Goal: Information Seeking & Learning: Learn about a topic

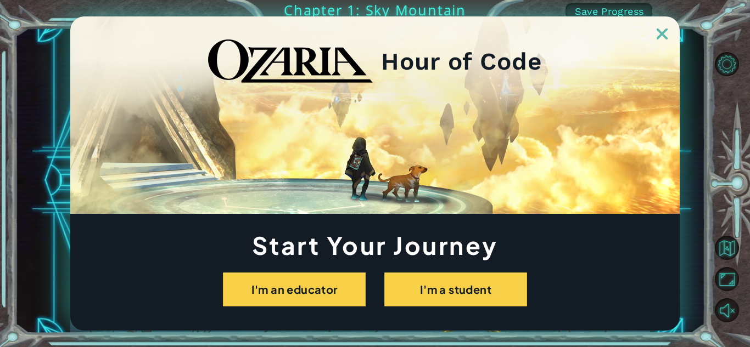
click at [666, 26] on link at bounding box center [661, 27] width 35 height 9
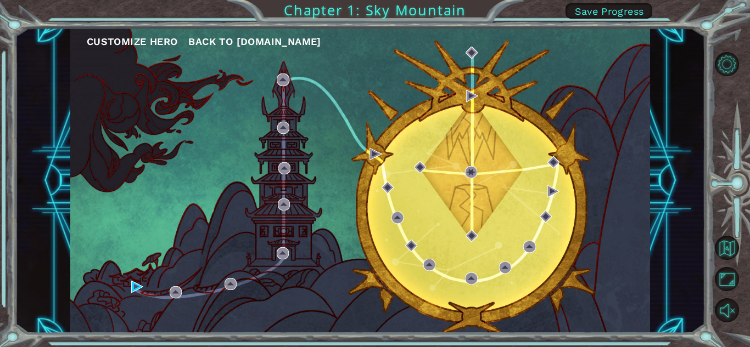
click at [399, 248] on div "Customize Hero Back to [DOMAIN_NAME]" at bounding box center [359, 181] width 579 height 306
click at [306, 257] on div "Customize Hero Back to [DOMAIN_NAME]" at bounding box center [359, 181] width 579 height 306
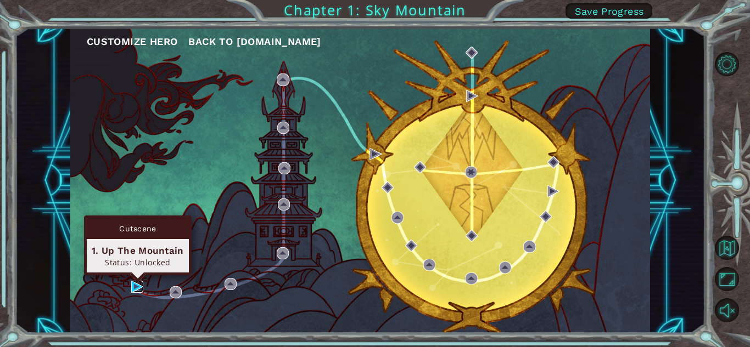
click at [133, 284] on img at bounding box center [137, 287] width 12 height 12
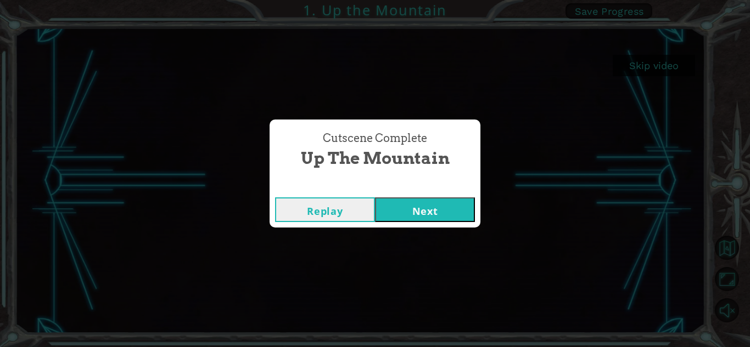
click at [348, 212] on button "Replay" at bounding box center [325, 210] width 100 height 25
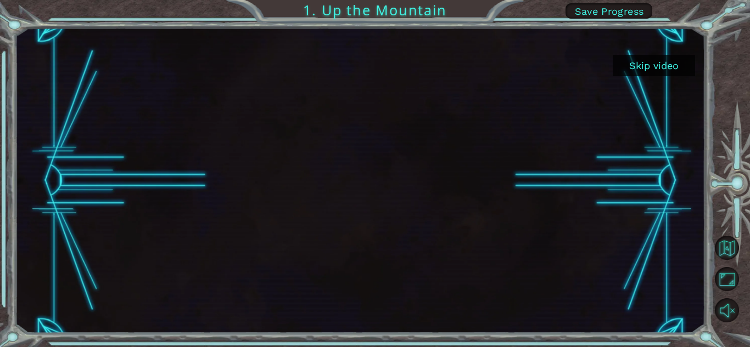
click at [742, 153] on div at bounding box center [732, 187] width 33 height 91
click at [724, 312] on button "Unmute" at bounding box center [726, 311] width 24 height 24
click at [621, 7] on span "Save Progress" at bounding box center [609, 11] width 69 height 12
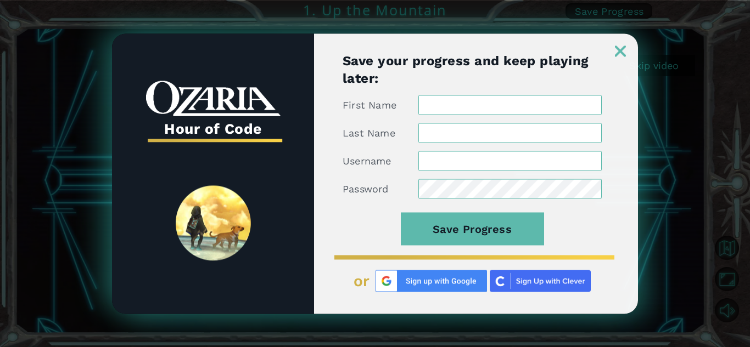
click at [616, 53] on img at bounding box center [620, 51] width 11 height 11
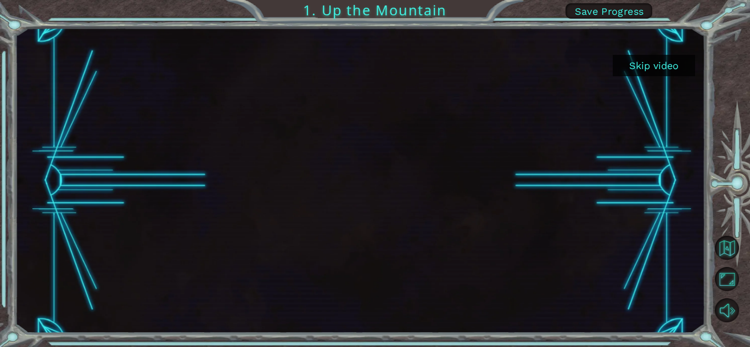
click at [621, 66] on button "Skip video" at bounding box center [653, 65] width 82 height 21
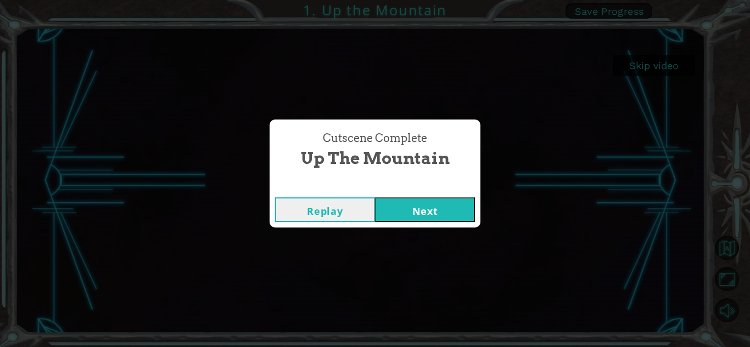
click at [399, 212] on button "Next" at bounding box center [425, 210] width 100 height 25
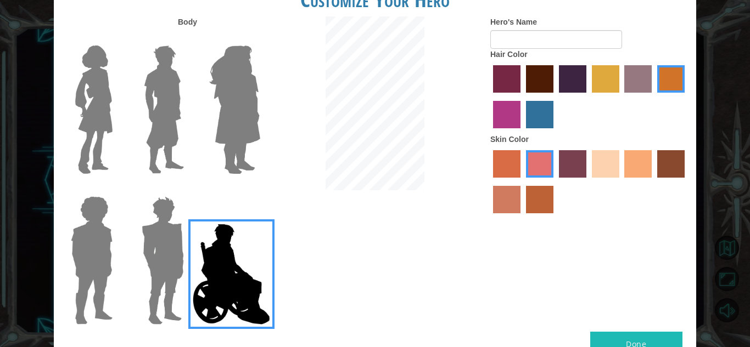
click at [237, 120] on img at bounding box center [235, 109] width 60 height 137
click at [260, 38] on input "Hero Amethyst" at bounding box center [260, 38] width 0 height 0
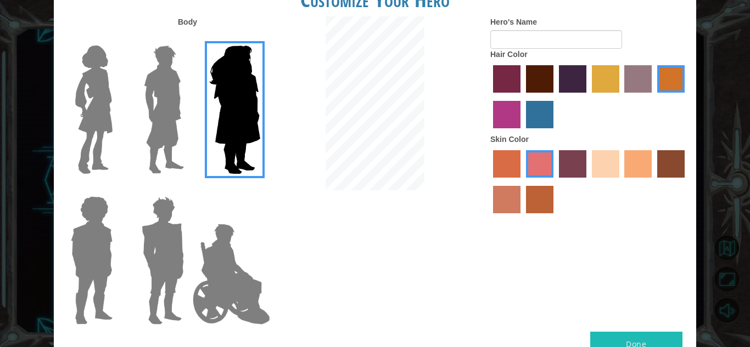
click at [95, 128] on img at bounding box center [94, 109] width 46 height 137
click at [117, 38] on input "Hero Connie" at bounding box center [117, 38] width 0 height 0
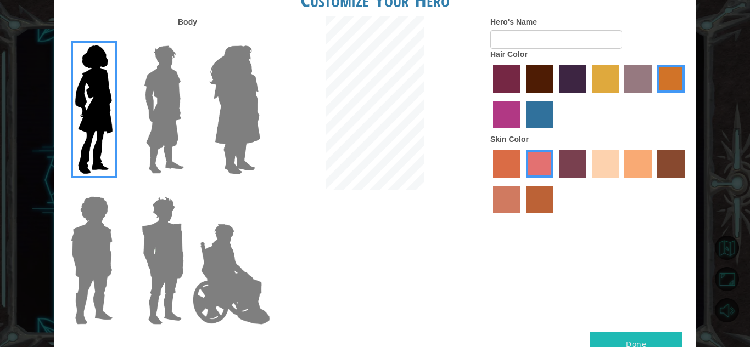
click at [201, 106] on div at bounding box center [231, 105] width 71 height 151
click at [608, 167] on label "sandy beach skin color" at bounding box center [605, 163] width 27 height 27
click at [588, 182] on input "sandy beach skin color" at bounding box center [588, 182] width 0 height 0
click at [533, 206] on label "smoke tree skin color" at bounding box center [539, 199] width 27 height 27
click at [522, 217] on input "smoke tree skin color" at bounding box center [522, 217] width 0 height 0
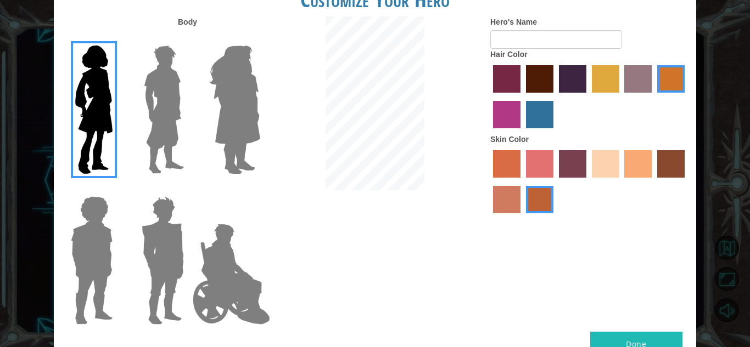
click at [500, 171] on label "sorbus skin color" at bounding box center [506, 163] width 27 height 27
click at [489, 182] on input "sorbus skin color" at bounding box center [489, 182] width 0 height 0
click at [533, 172] on label "froly skin color" at bounding box center [539, 163] width 27 height 27
click at [522, 182] on input "froly skin color" at bounding box center [522, 182] width 0 height 0
click at [673, 158] on label "karma skin color" at bounding box center [670, 163] width 27 height 27
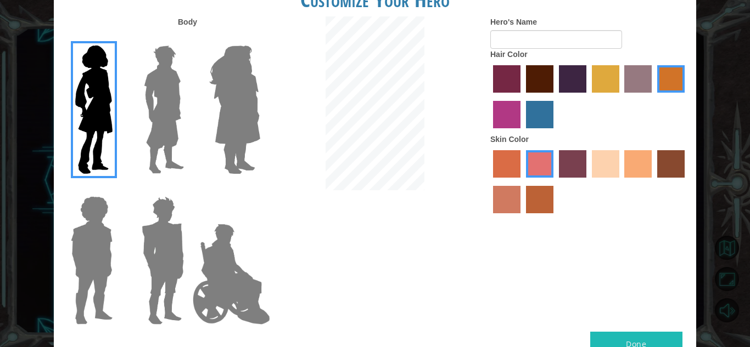
click at [653, 182] on input "karma skin color" at bounding box center [653, 182] width 0 height 0
click at [538, 72] on label "maroon hair color" at bounding box center [539, 78] width 27 height 27
click at [522, 97] on input "maroon hair color" at bounding box center [522, 97] width 0 height 0
click at [578, 165] on label "tosca skin color" at bounding box center [572, 163] width 27 height 27
click at [555, 182] on input "tosca skin color" at bounding box center [555, 182] width 0 height 0
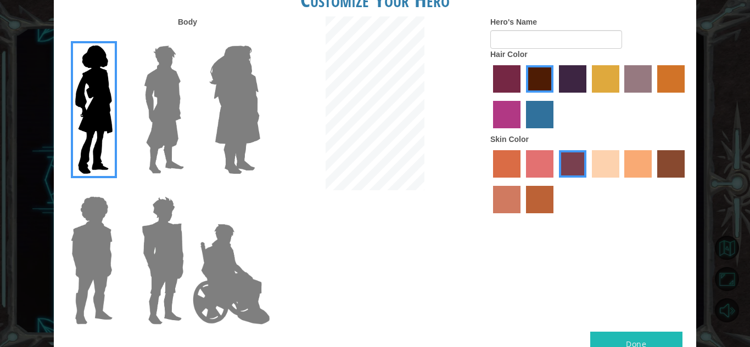
click at [542, 209] on label "smoke tree skin color" at bounding box center [539, 199] width 27 height 27
click at [522, 217] on input "smoke tree skin color" at bounding box center [522, 217] width 0 height 0
click at [660, 335] on button "Done" at bounding box center [636, 344] width 92 height 25
click at [657, 332] on button "Done" at bounding box center [636, 344] width 92 height 25
click at [651, 334] on button "Done" at bounding box center [636, 344] width 92 height 25
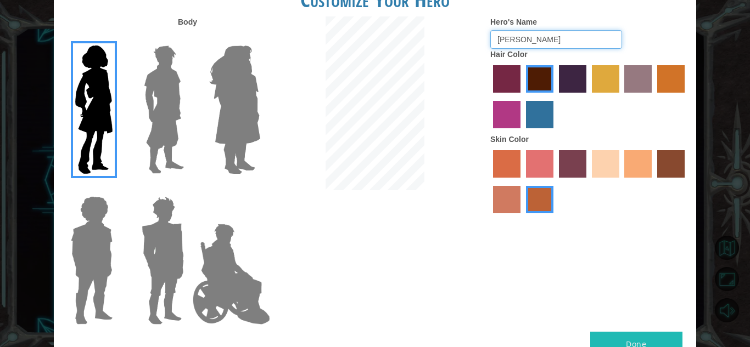
type input "[PERSON_NAME]"
click at [603, 340] on button "Done" at bounding box center [636, 344] width 92 height 25
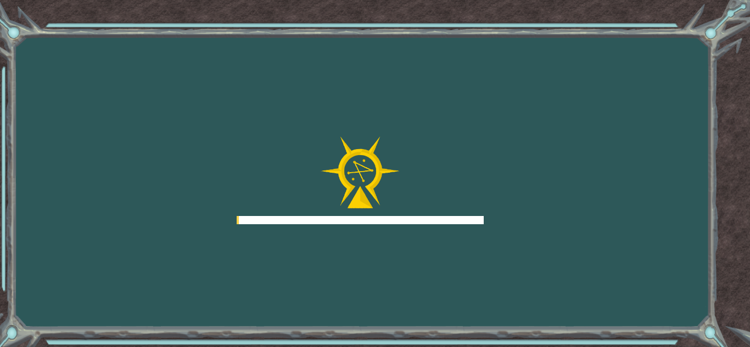
click at [620, 342] on div "Goals Error loading from server. Try refreshing the page. You'll need to join a…" at bounding box center [375, 173] width 750 height 347
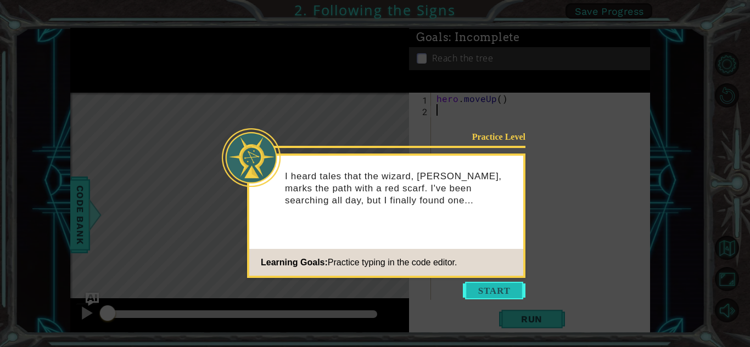
click at [516, 291] on button "Start" at bounding box center [494, 291] width 63 height 18
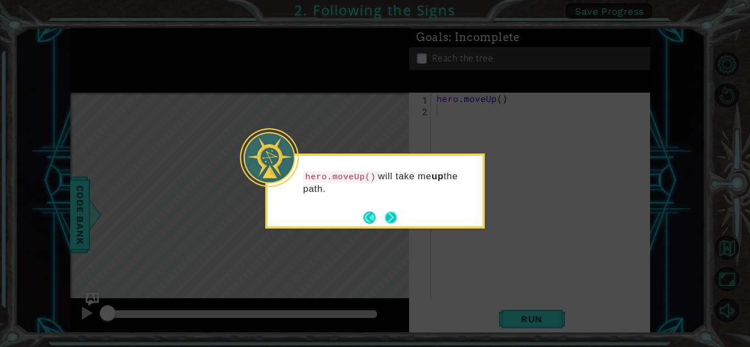
click at [386, 220] on button "Next" at bounding box center [391, 217] width 20 height 20
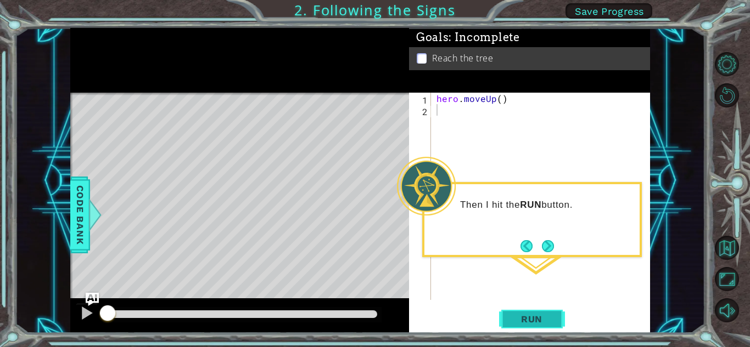
click at [522, 314] on span "Run" at bounding box center [531, 319] width 43 height 11
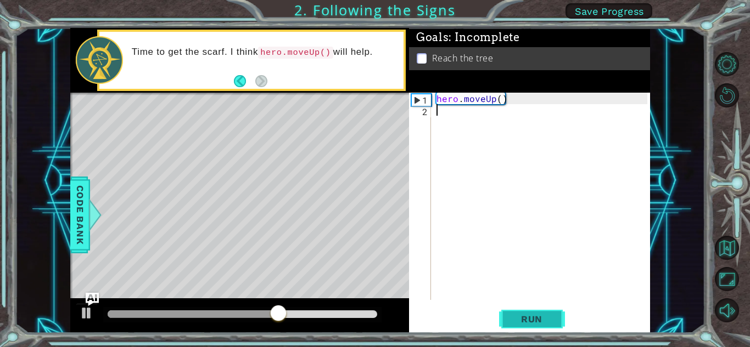
click at [529, 314] on span "Run" at bounding box center [531, 319] width 43 height 11
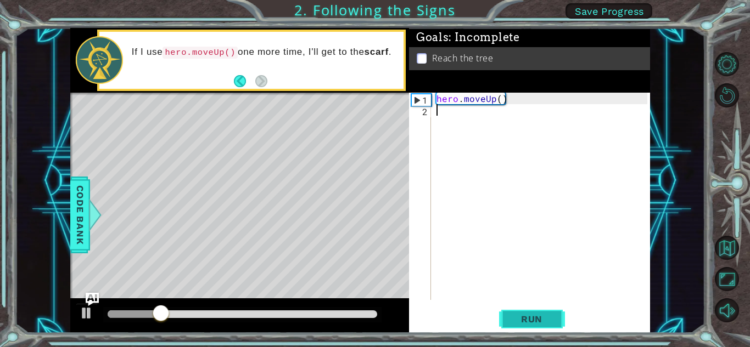
click at [527, 314] on span "Run" at bounding box center [531, 319] width 43 height 11
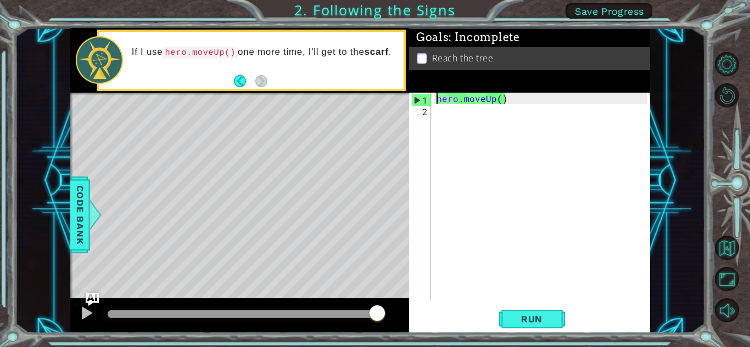
type textarea "hero.moveUp()"
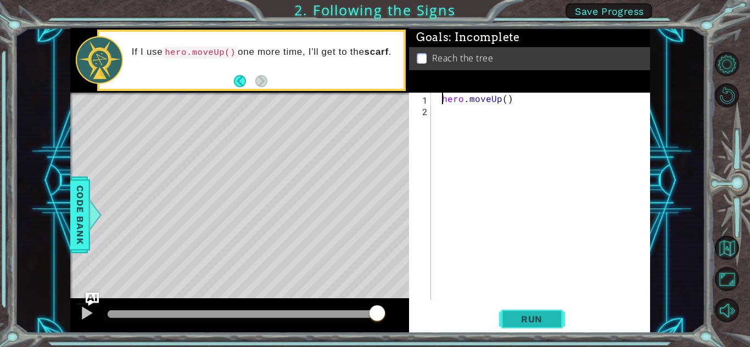
click at [529, 320] on span "Run" at bounding box center [531, 319] width 43 height 11
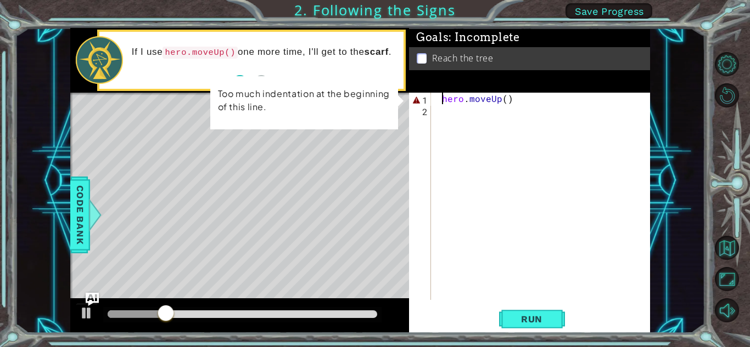
click at [435, 102] on div "hero . moveUp ( )" at bounding box center [543, 208] width 218 height 230
click at [499, 99] on div "hero . moveUp ( )" at bounding box center [543, 208] width 218 height 230
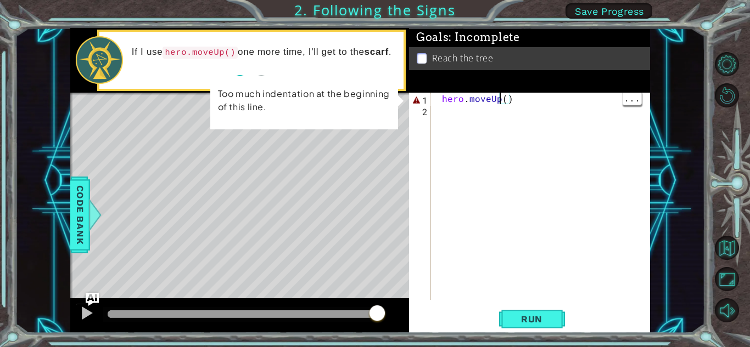
click at [543, 106] on div "hero . moveUp ( )" at bounding box center [543, 208] width 218 height 230
click at [539, 106] on div "hero . moveUp ( )" at bounding box center [543, 208] width 218 height 230
click at [436, 96] on div "hero . moveUp ( )" at bounding box center [543, 208] width 218 height 230
click at [423, 104] on div "1" at bounding box center [421, 100] width 20 height 12
type textarea "hero.moveUp()"
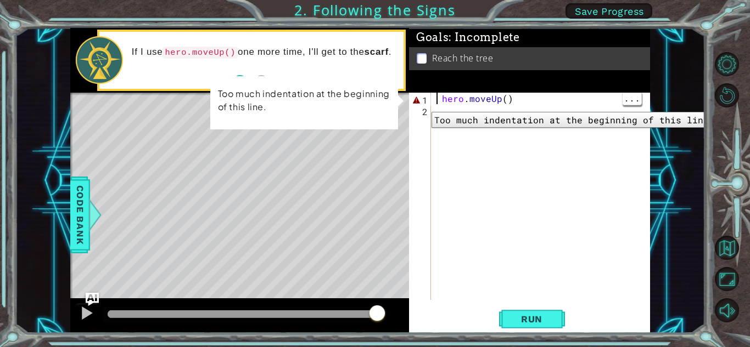
click at [522, 133] on div "hero . moveUp ( )" at bounding box center [543, 208] width 218 height 230
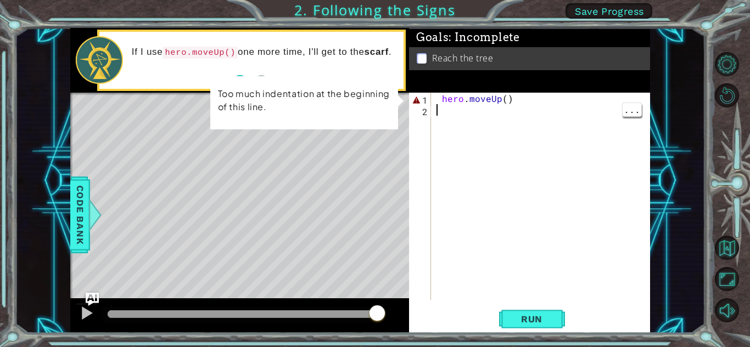
click at [497, 119] on div "hero . moveUp ( )" at bounding box center [543, 208] width 218 height 230
click at [362, 117] on td "Too much indentation at the beginning of this line." at bounding box center [303, 103] width 173 height 34
click at [513, 91] on div "Goals : Incomplete Reach the tree" at bounding box center [529, 60] width 241 height 65
click at [419, 105] on div "1" at bounding box center [421, 100] width 20 height 12
click at [415, 102] on div "1" at bounding box center [421, 100] width 20 height 12
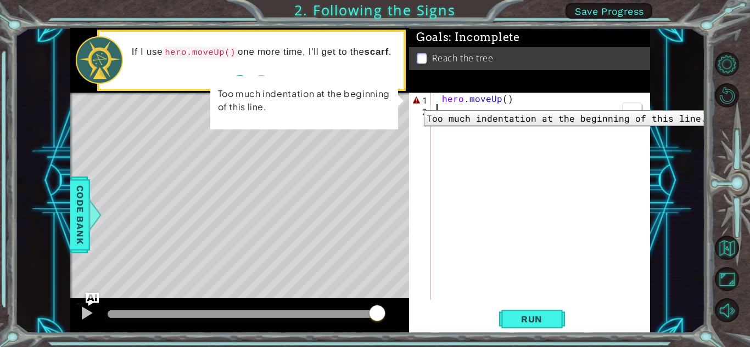
click at [552, 182] on div "hero . moveUp ( )" at bounding box center [543, 208] width 218 height 230
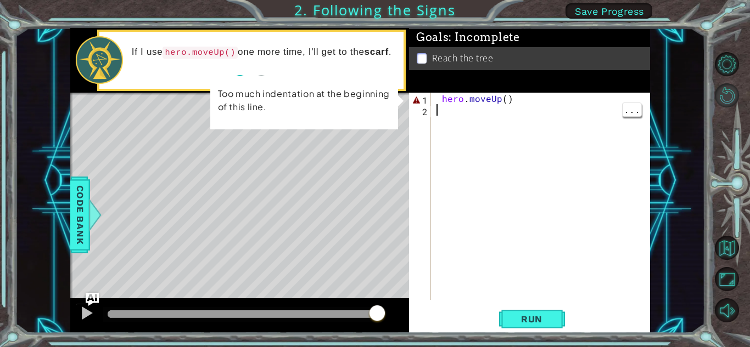
click at [734, 104] on button "Restart Level" at bounding box center [726, 95] width 24 height 24
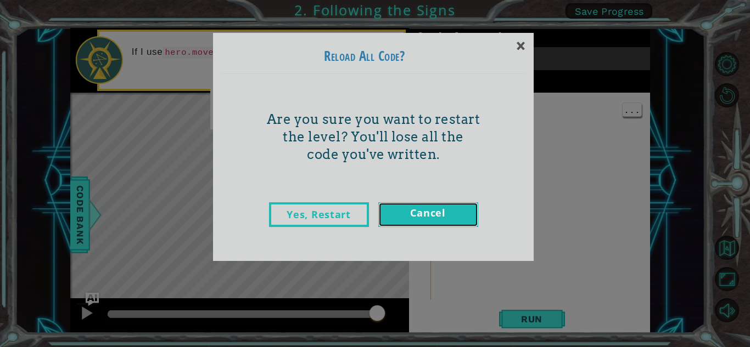
click at [454, 211] on link "Cancel" at bounding box center [428, 214] width 100 height 25
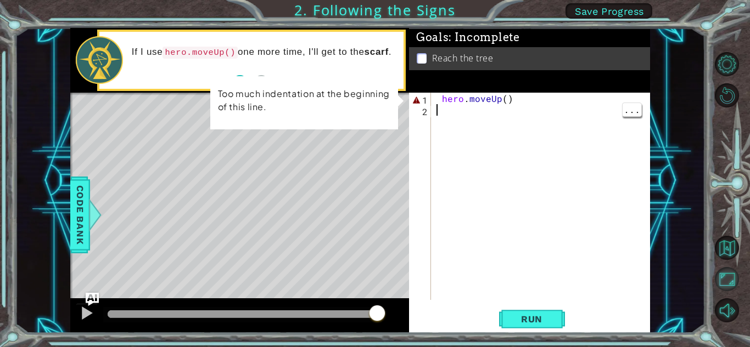
click at [729, 280] on button "Maximize Browser" at bounding box center [726, 279] width 24 height 24
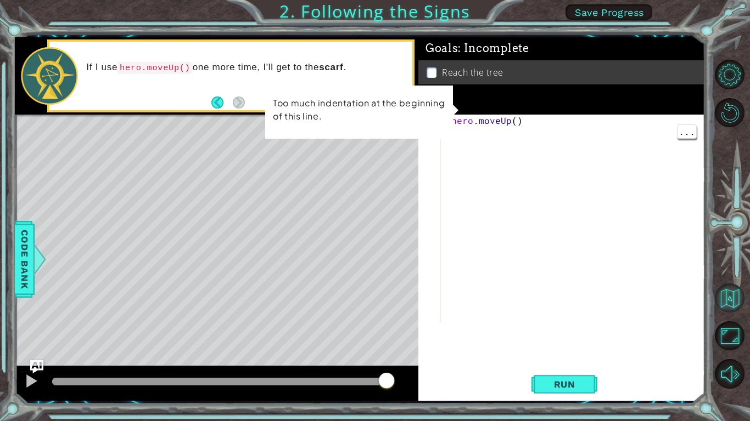
click at [727, 304] on button "Back to Map" at bounding box center [729, 299] width 30 height 30
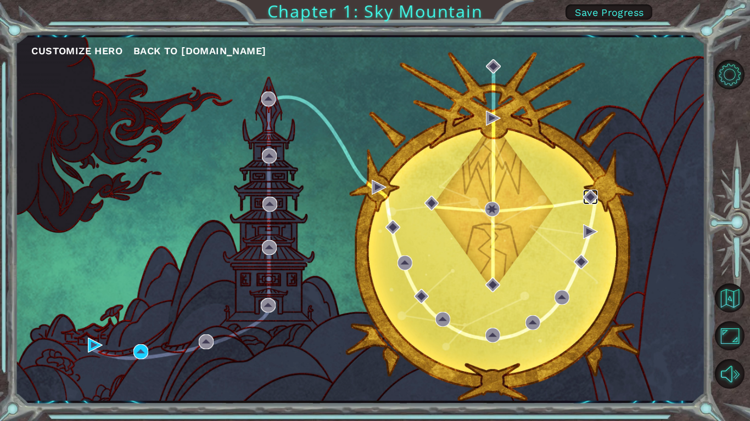
click at [591, 194] on img at bounding box center [590, 197] width 15 height 15
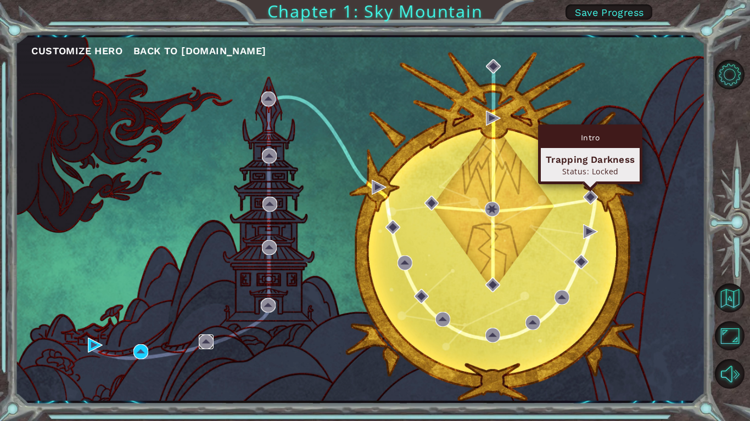
click at [207, 340] on img at bounding box center [206, 342] width 15 height 15
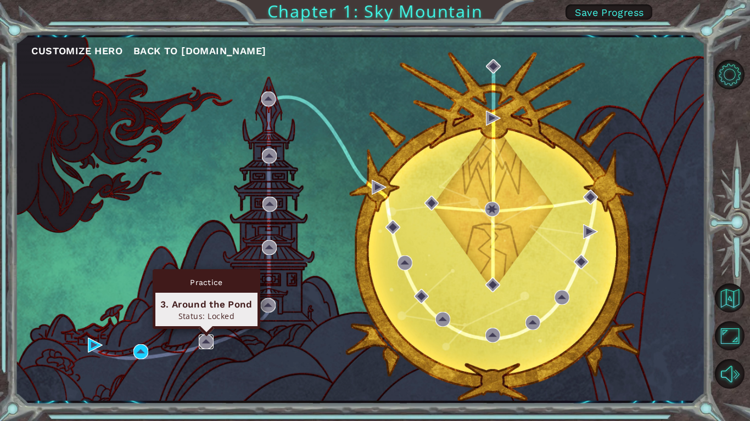
click at [211, 347] on img at bounding box center [206, 342] width 15 height 15
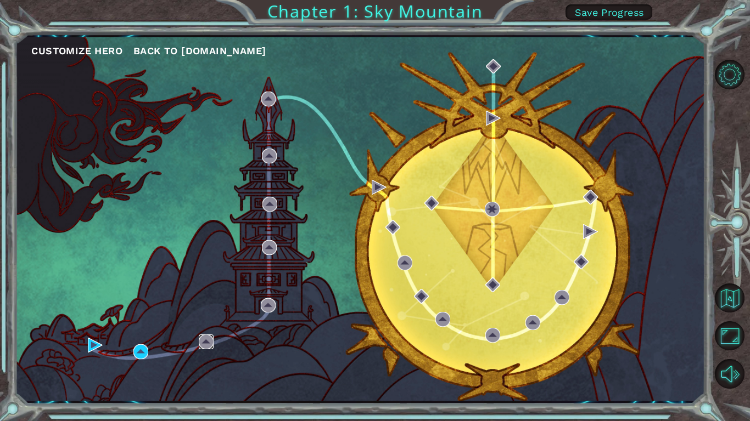
click at [212, 337] on img at bounding box center [206, 342] width 15 height 15
click at [147, 347] on img at bounding box center [140, 352] width 15 height 15
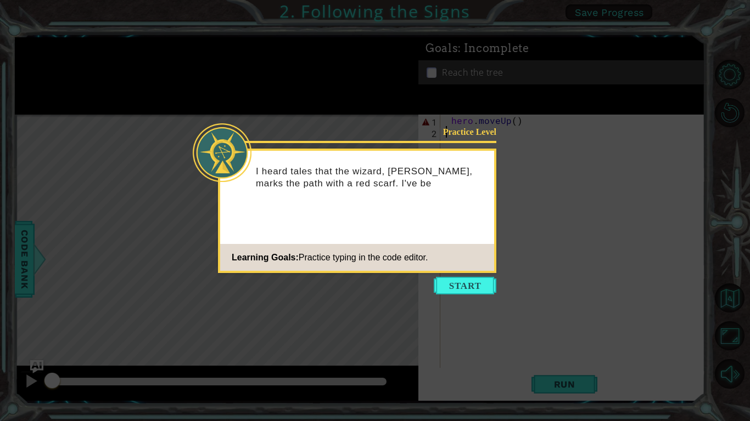
click at [455, 274] on icon at bounding box center [375, 210] width 750 height 421
click at [469, 280] on button "Start" at bounding box center [465, 286] width 63 height 18
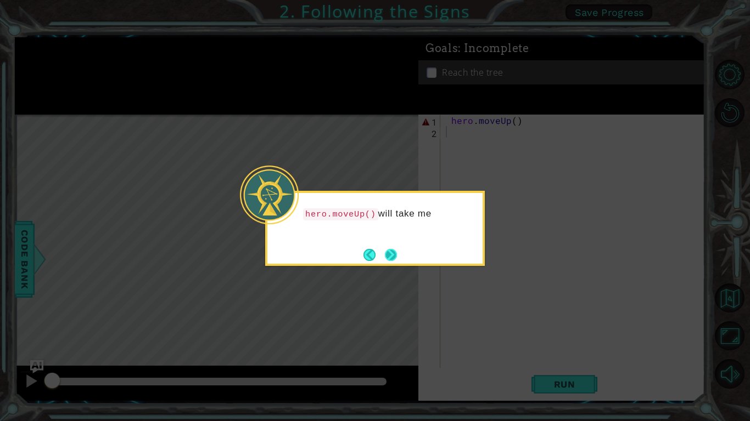
click at [397, 249] on button "Next" at bounding box center [391, 255] width 18 height 18
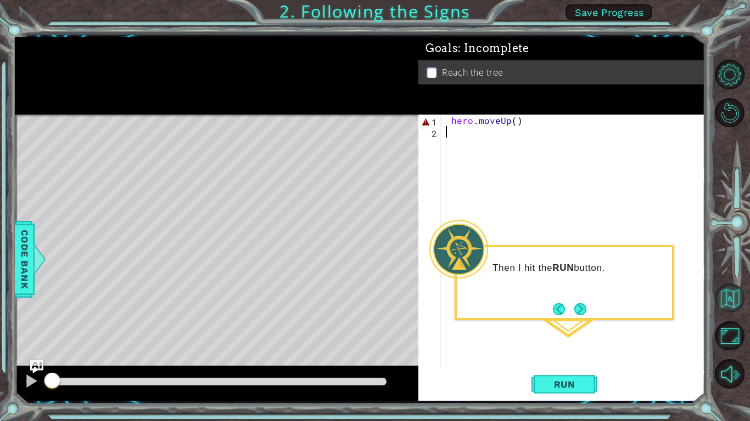
click at [735, 296] on button "Back to Map" at bounding box center [729, 299] width 30 height 30
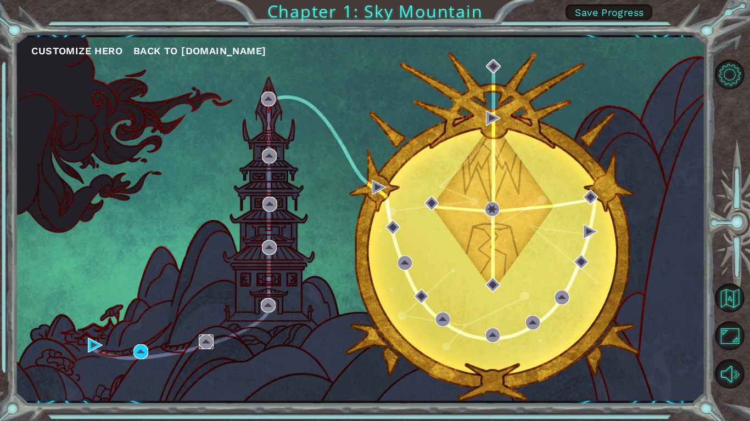
click at [212, 342] on img at bounding box center [206, 342] width 15 height 15
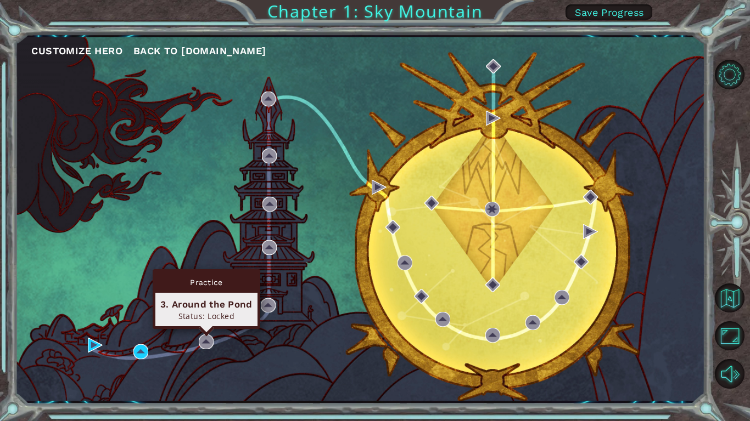
click at [220, 292] on div "Practice" at bounding box center [206, 282] width 102 height 21
click at [234, 287] on div "Practice" at bounding box center [206, 282] width 102 height 21
click at [239, 283] on div "Practice" at bounding box center [206, 282] width 102 height 21
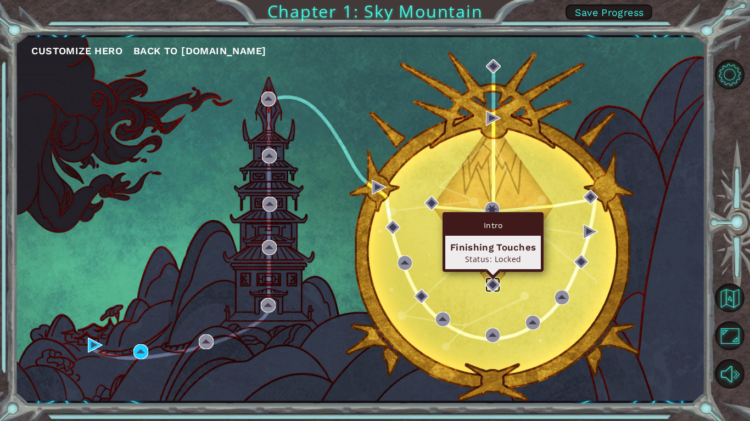
click at [489, 283] on img at bounding box center [492, 285] width 15 height 15
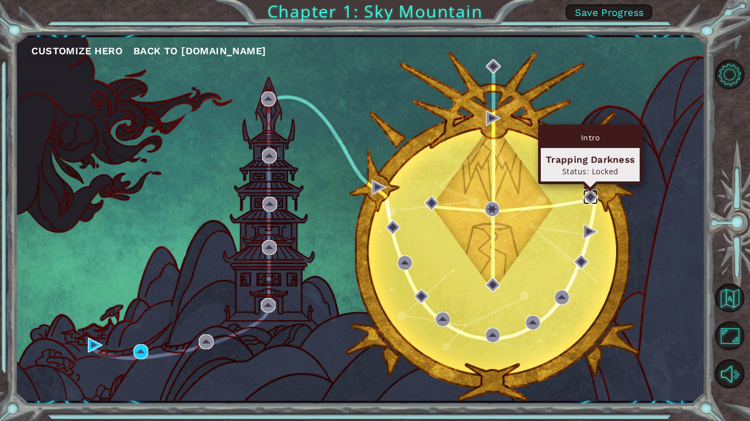
click at [594, 195] on img at bounding box center [590, 197] width 15 height 15
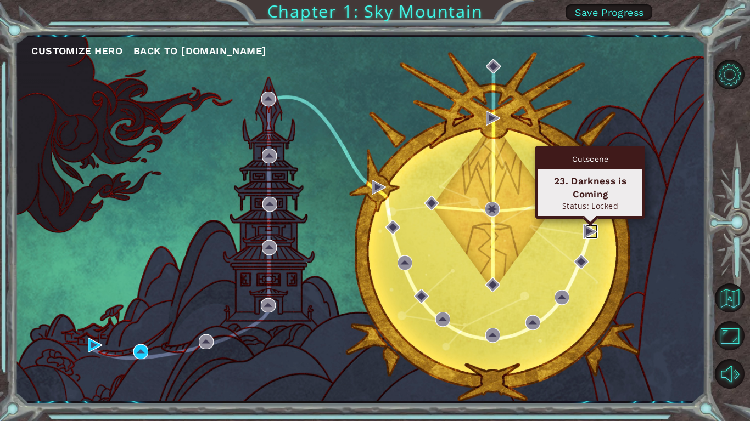
click at [585, 232] on img at bounding box center [590, 231] width 15 height 15
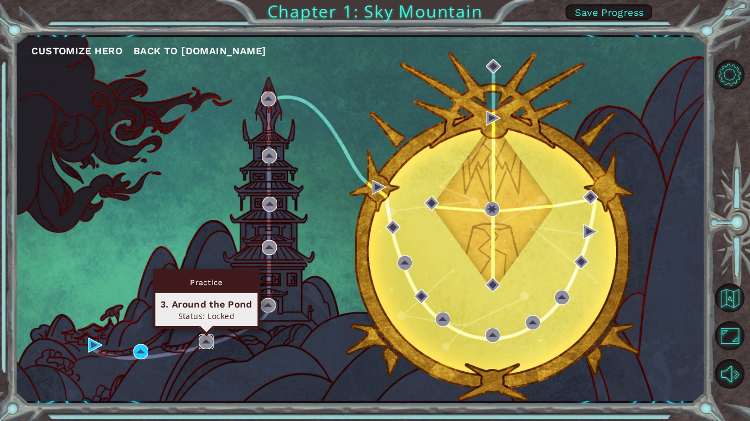
click at [206, 341] on img at bounding box center [206, 342] width 15 height 15
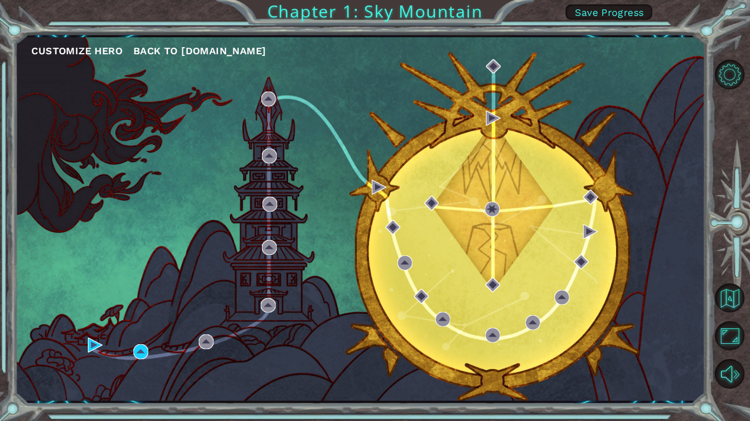
click at [228, 347] on div "Customize Hero Back to [DOMAIN_NAME]" at bounding box center [360, 219] width 690 height 364
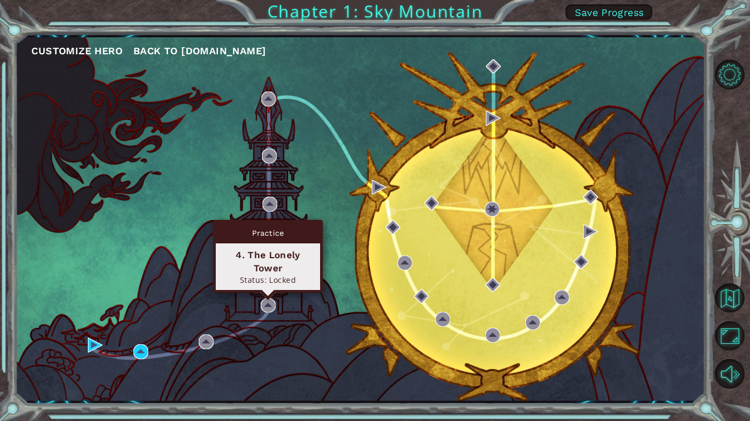
click at [268, 293] on div "Practice 4. The Lonely Tower Status: Locked" at bounding box center [268, 256] width 110 height 73
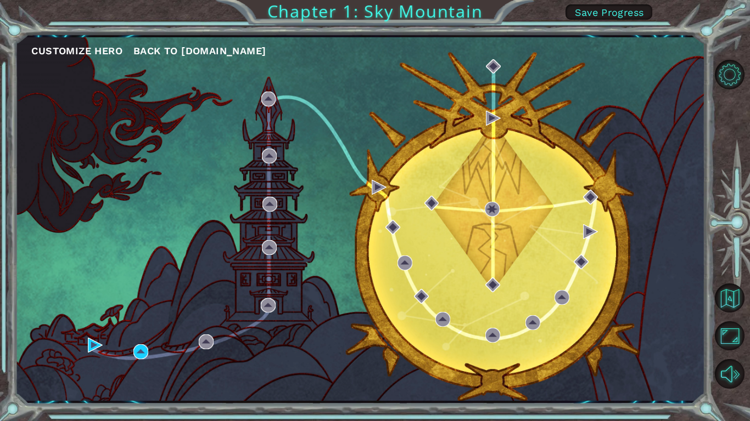
click at [623, 22] on div "Customize Hero Back to [DOMAIN_NAME] Chapter 1: Sky Mountain Save Progress" at bounding box center [375, 210] width 750 height 421
click at [618, 12] on span "Save Progress" at bounding box center [609, 13] width 69 height 12
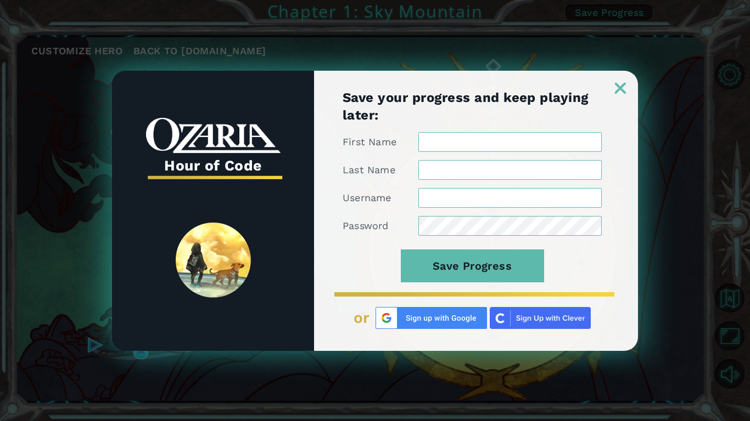
click at [633, 93] on div at bounding box center [476, 82] width 324 height 23
click at [622, 88] on img at bounding box center [620, 88] width 11 height 11
